Goal: Task Accomplishment & Management: Manage account settings

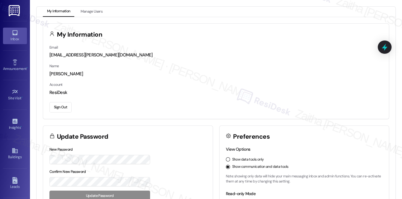
click at [10, 38] on div "Inbox" at bounding box center [15, 39] width 30 height 6
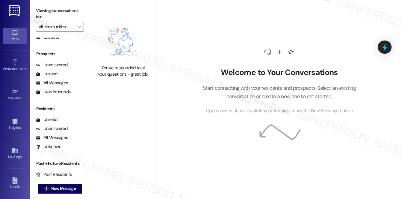
scroll to position [44, 0]
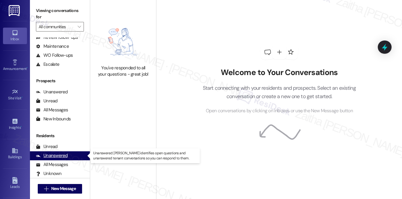
click at [63, 158] on div "Unanswered" at bounding box center [52, 155] width 32 height 6
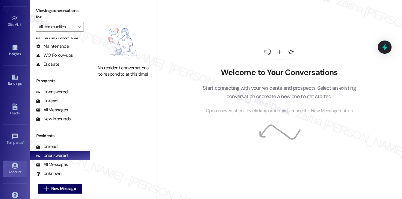
scroll to position [82, 0]
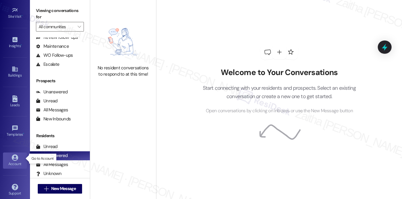
click at [16, 162] on div "Account" at bounding box center [15, 164] width 30 height 6
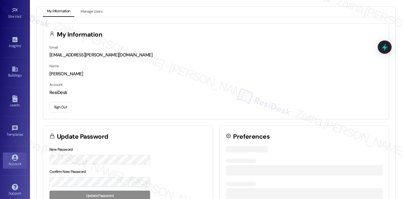
click at [57, 109] on button "Sign Out" at bounding box center [60, 107] width 22 height 10
